Goal: Information Seeking & Learning: Learn about a topic

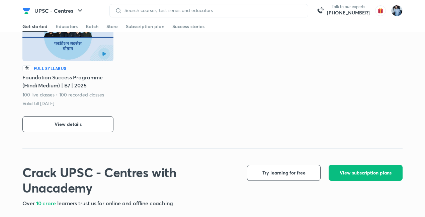
scroll to position [379, 0]
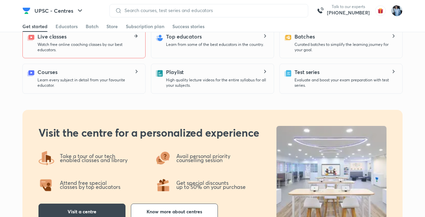
click at [137, 35] on icon at bounding box center [136, 36] width 8 height 4
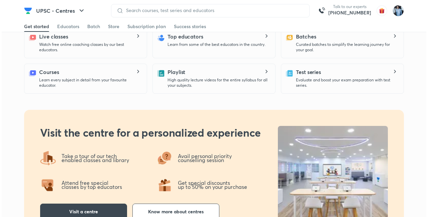
scroll to position [0, 0]
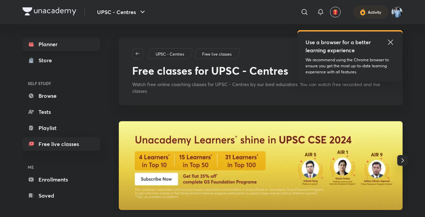
click at [54, 44] on link "Planner" at bounding box center [61, 43] width 78 height 13
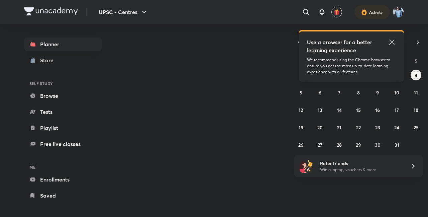
click at [391, 39] on icon at bounding box center [392, 42] width 8 height 8
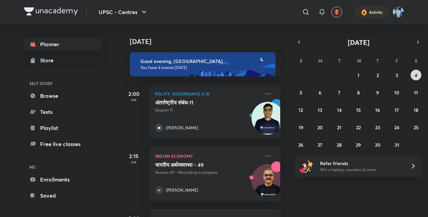
click at [417, 71] on button "4" at bounding box center [415, 75] width 11 height 11
click at [397, 74] on abbr "3" at bounding box center [396, 75] width 3 height 6
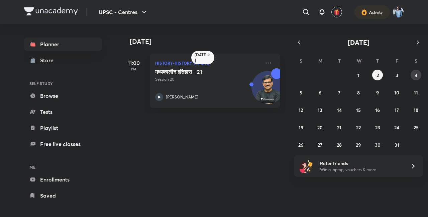
click at [417, 74] on abbr "4" at bounding box center [415, 75] width 3 height 6
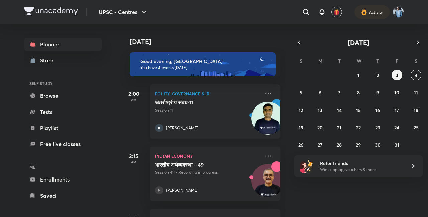
click at [262, 111] on img at bounding box center [267, 118] width 33 height 33
